Goal: Task Accomplishment & Management: Manage account settings

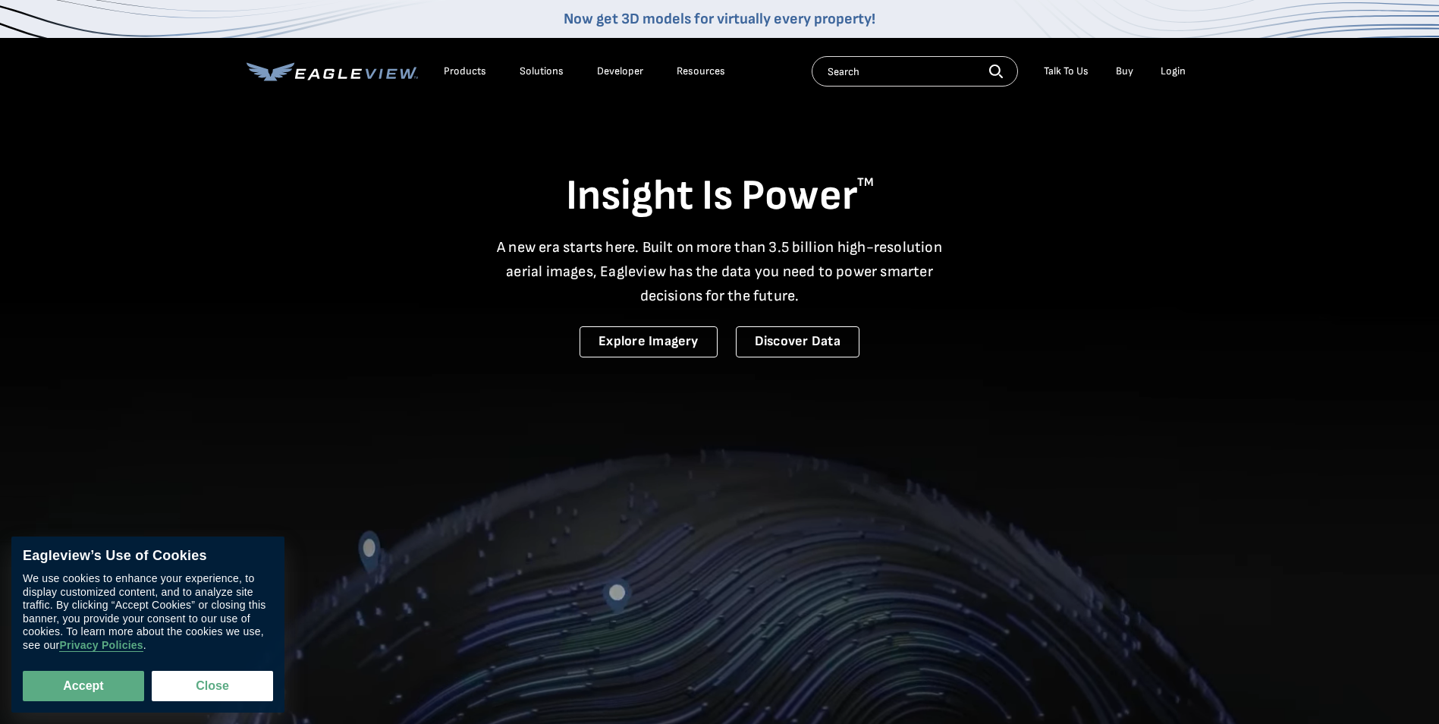
click at [1168, 67] on div "Login" at bounding box center [1173, 71] width 25 height 14
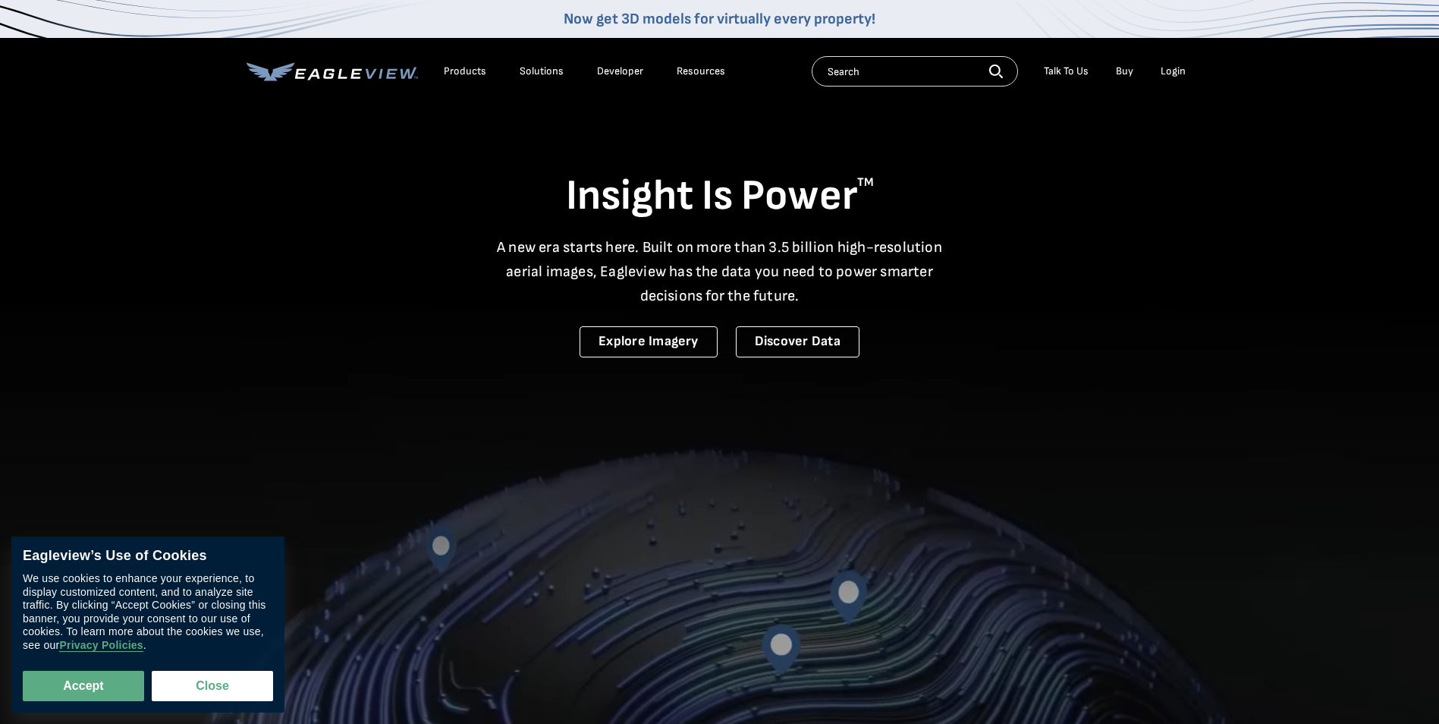
click at [1166, 72] on div "Login" at bounding box center [1173, 71] width 25 height 14
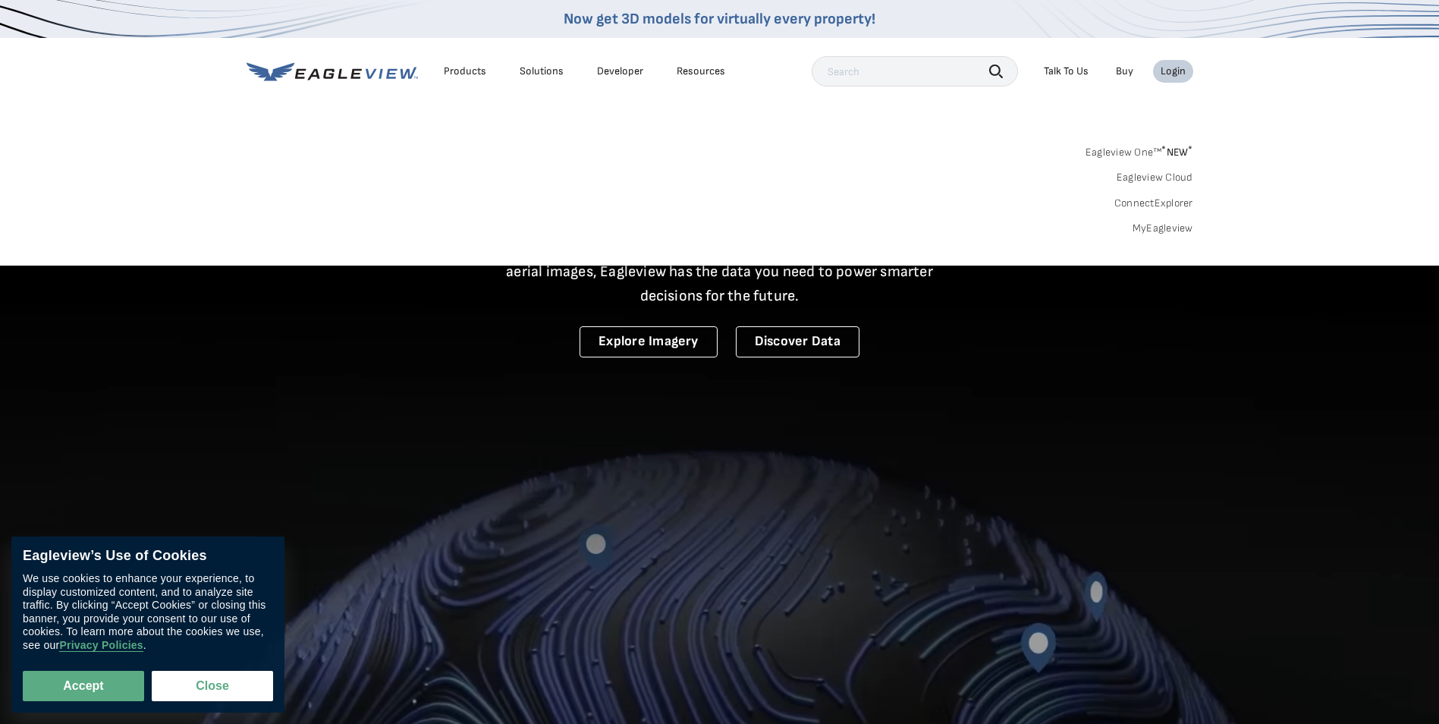
click at [1177, 231] on link "MyEagleview" at bounding box center [1163, 229] width 61 height 14
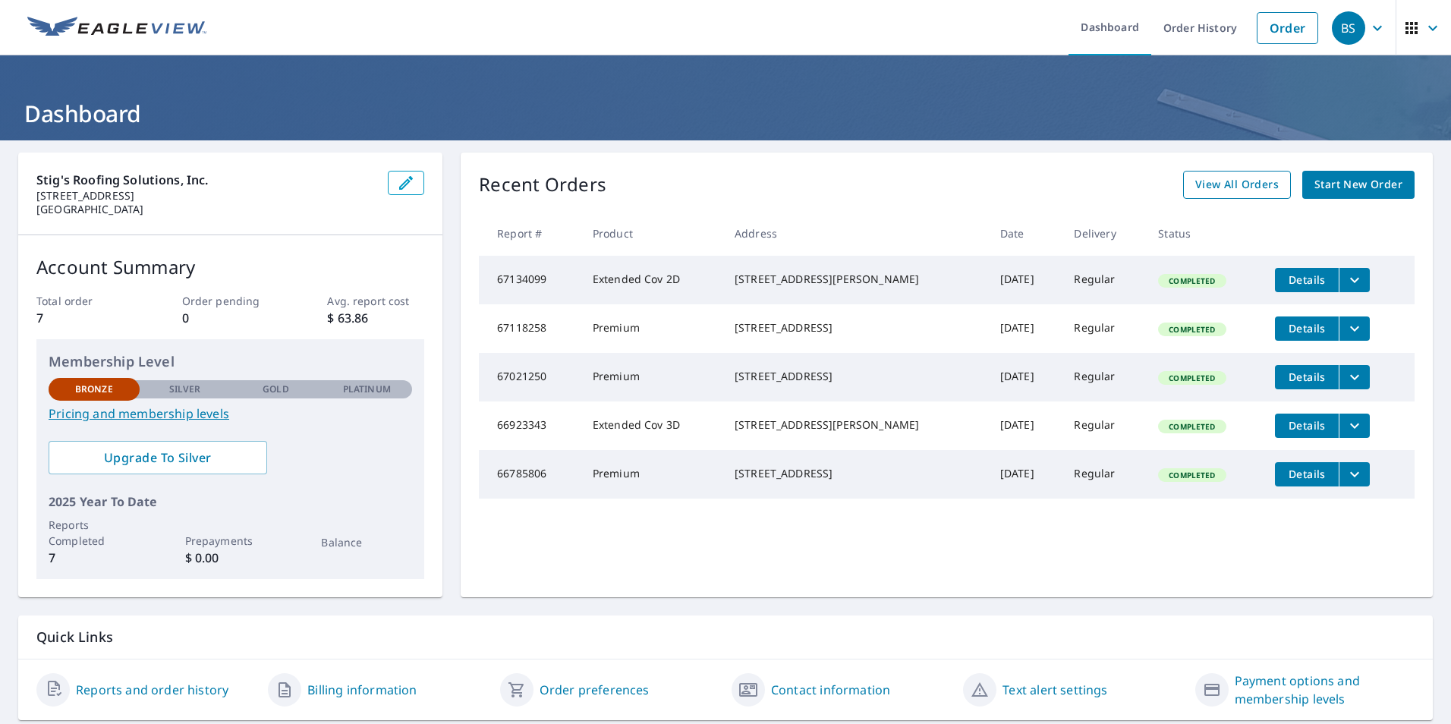
click at [1214, 181] on span "View All Orders" at bounding box center [1236, 184] width 83 height 19
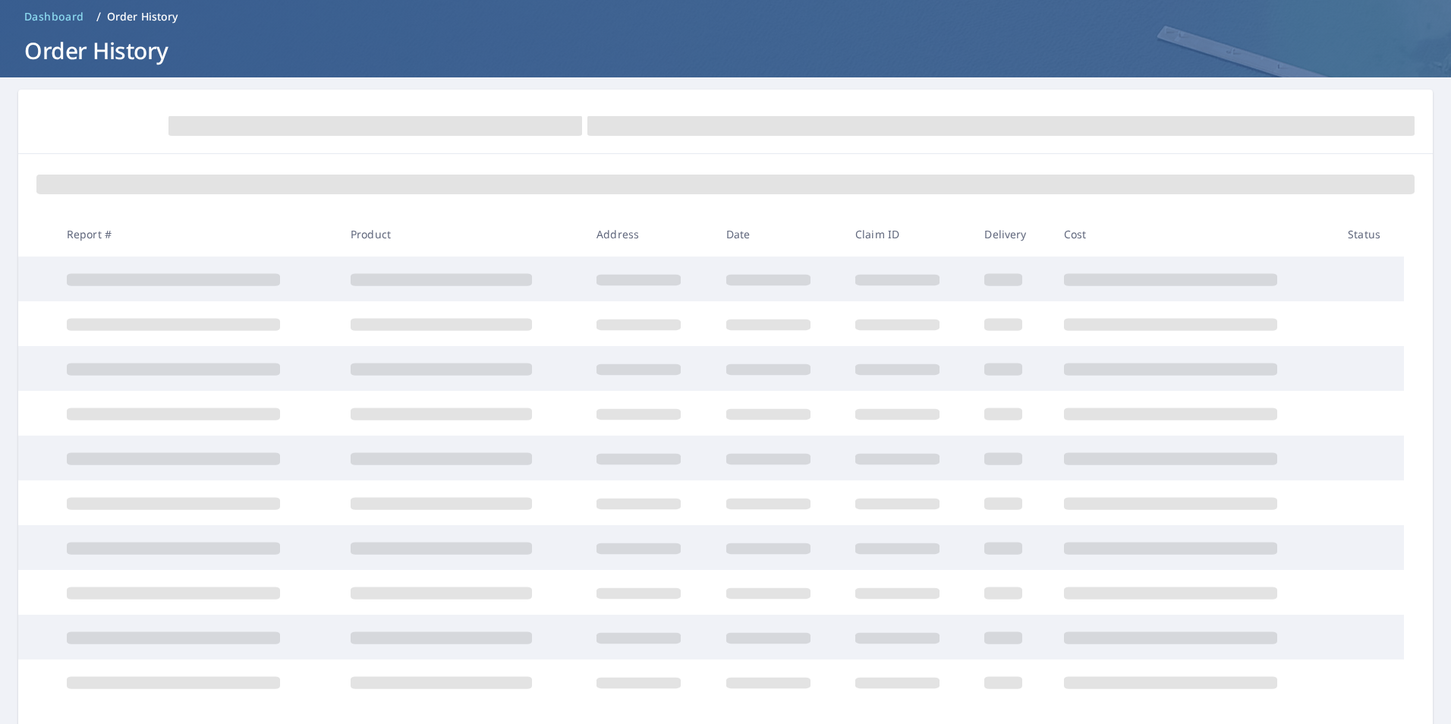
scroll to position [155, 0]
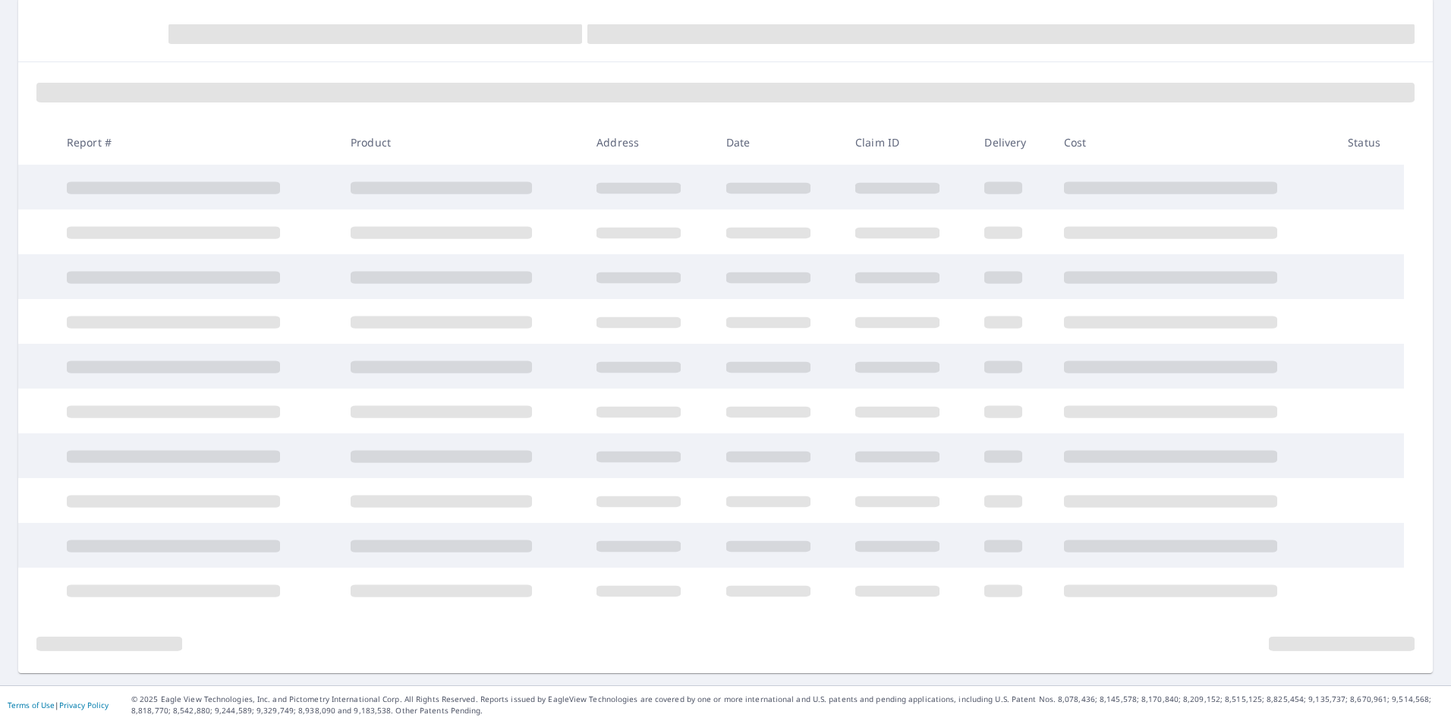
scroll to position [46, 0]
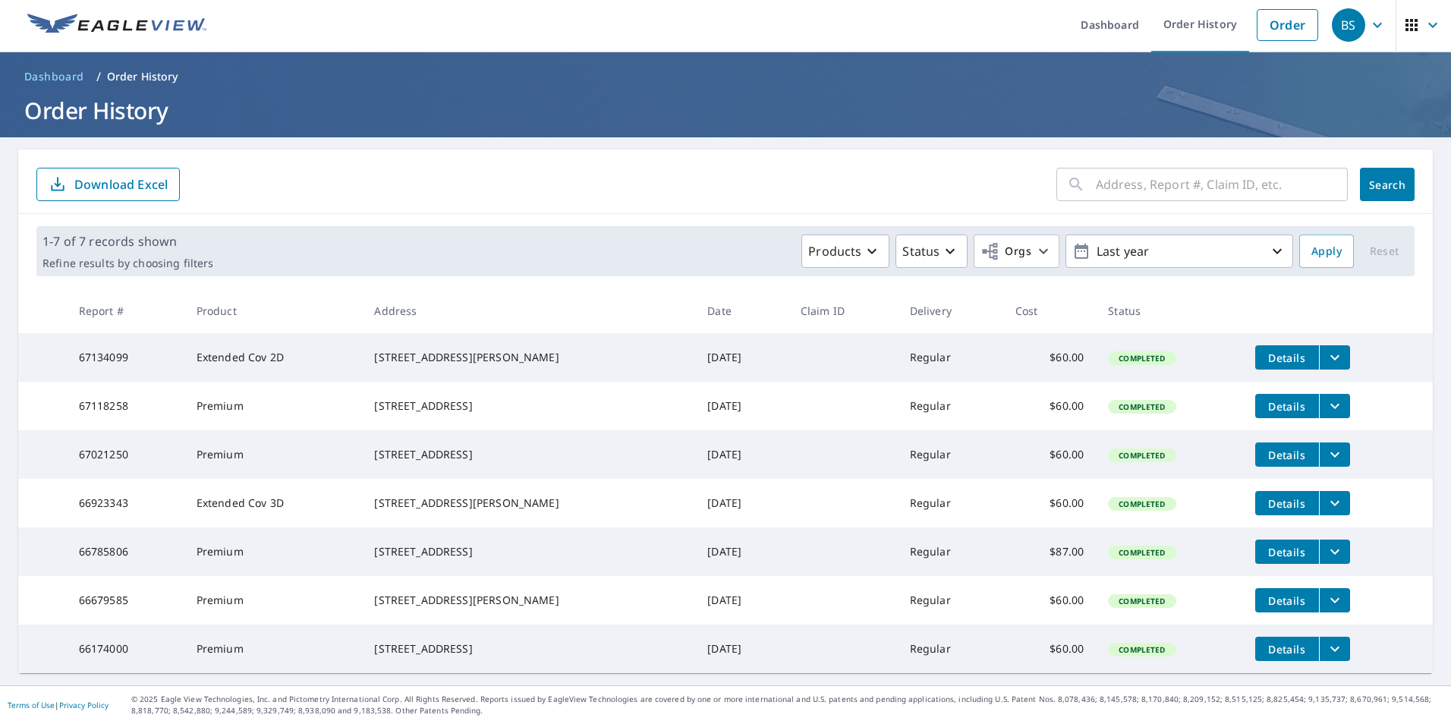
click at [1326, 494] on icon "filesDropdownBtn-66923343" at bounding box center [1335, 503] width 18 height 18
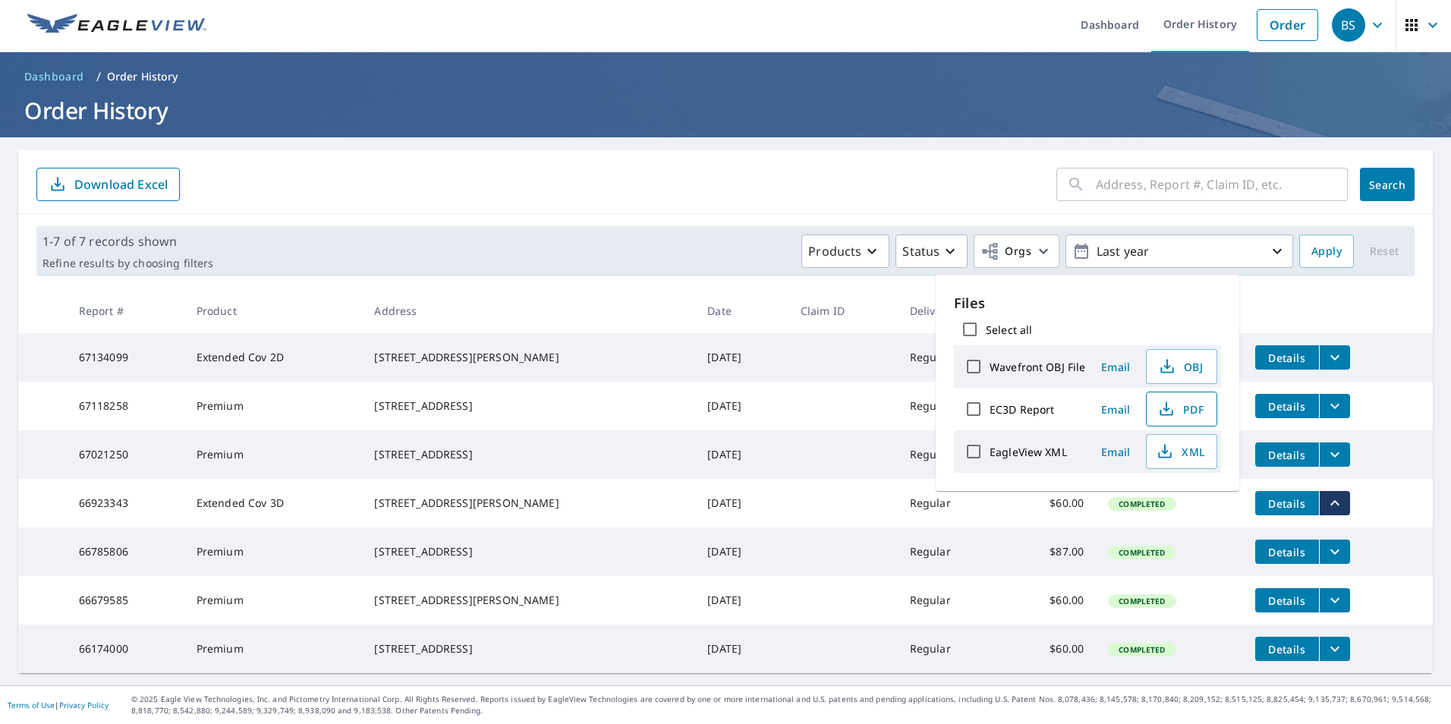
click at [1164, 416] on icon "button" at bounding box center [1166, 409] width 18 height 18
